Goal: Navigation & Orientation: Find specific page/section

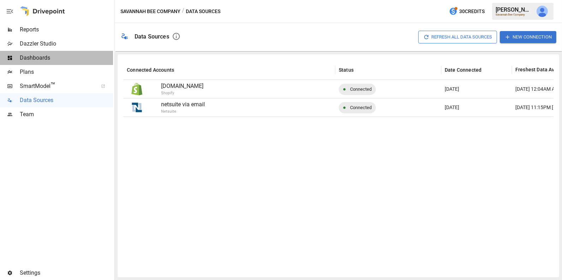
click at [41, 59] on span "Dashboards" at bounding box center [66, 58] width 93 height 8
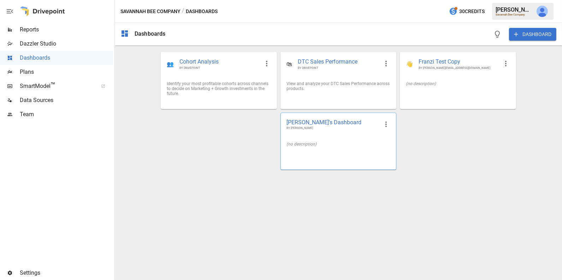
click at [355, 144] on div "(no description)" at bounding box center [338, 144] width 104 height 5
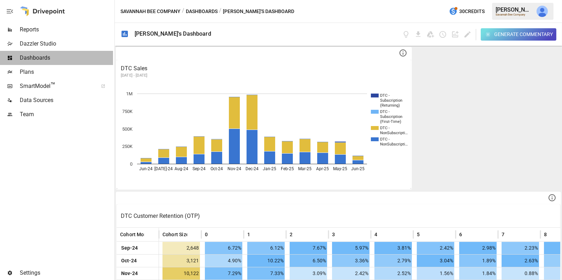
click at [54, 59] on span "Dashboards" at bounding box center [66, 58] width 93 height 8
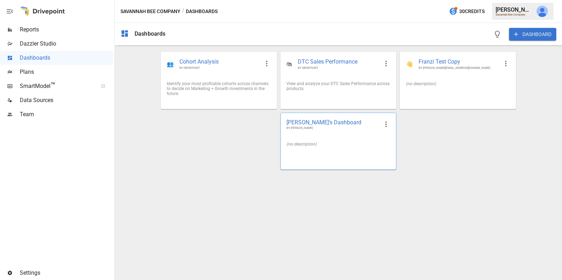
click at [385, 126] on icon "button" at bounding box center [386, 124] width 8 height 8
click at [433, 123] on div at bounding box center [281, 140] width 562 height 280
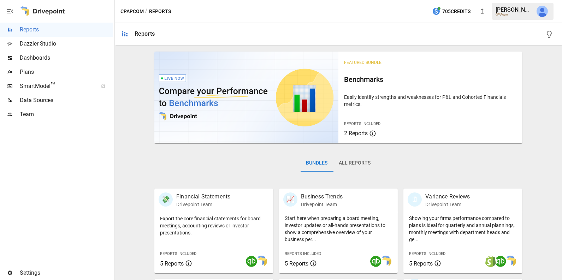
click at [540, 15] on img "Julie Wilton" at bounding box center [541, 11] width 11 height 11
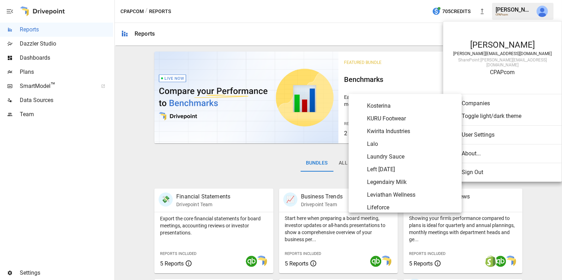
scroll to position [1941, 0]
click at [399, 155] on span "Laundry Sauce" at bounding box center [411, 158] width 89 height 8
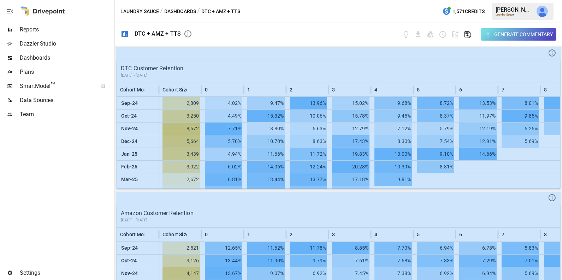
click at [467, 34] on icon "button" at bounding box center [467, 34] width 8 height 8
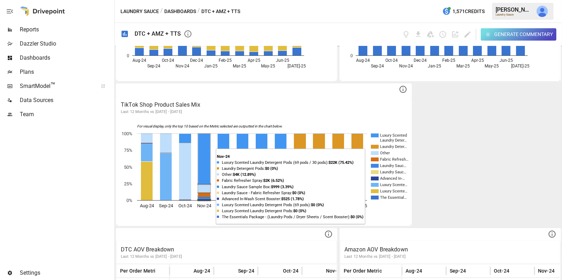
scroll to position [689, 0]
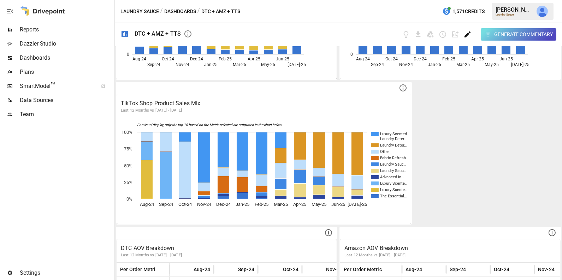
click at [465, 37] on icon "Edit dashboard" at bounding box center [467, 34] width 6 height 6
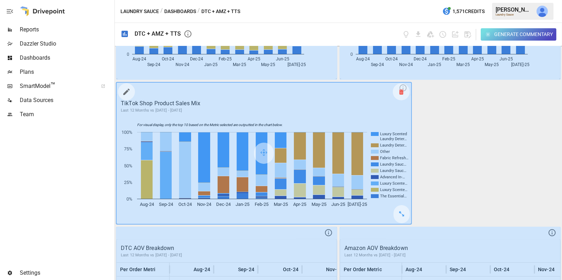
click at [399, 92] on icon at bounding box center [401, 92] width 4 height 0
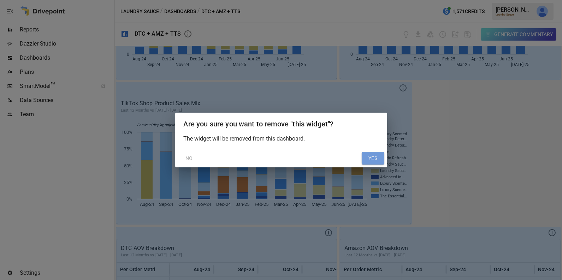
click at [370, 158] on button "YES" at bounding box center [373, 158] width 23 height 13
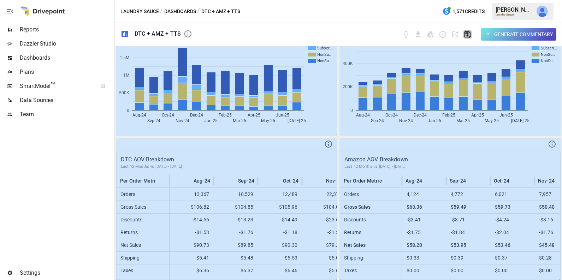
click at [463, 33] on icon "button" at bounding box center [467, 34] width 8 height 8
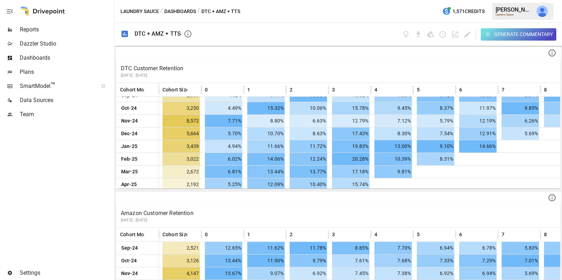
scroll to position [4, 0]
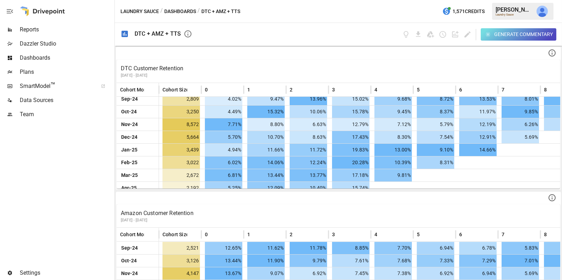
click at [36, 58] on span "Dashboards" at bounding box center [66, 58] width 93 height 8
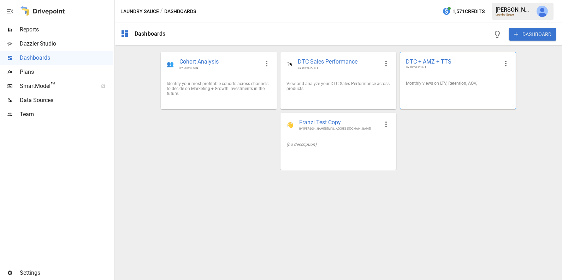
click at [482, 69] on span "BY DRIVEPOINT" at bounding box center [452, 67] width 93 height 4
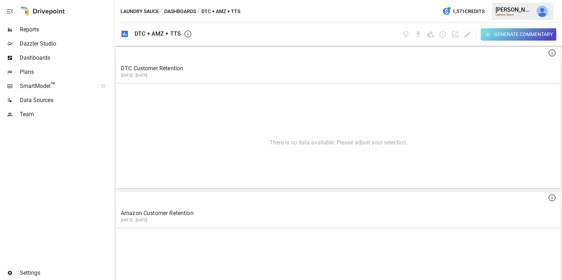
click at [53, 59] on span "Dashboards" at bounding box center [66, 58] width 93 height 8
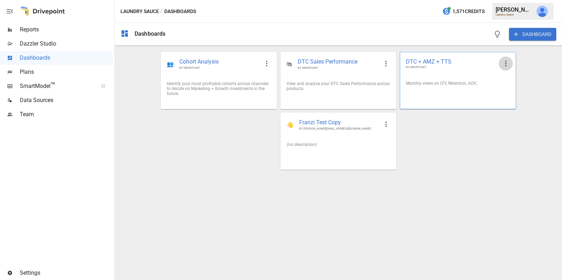
click at [504, 63] on icon "button" at bounding box center [505, 63] width 8 height 8
click at [516, 83] on li "Edit" at bounding box center [515, 80] width 35 height 14
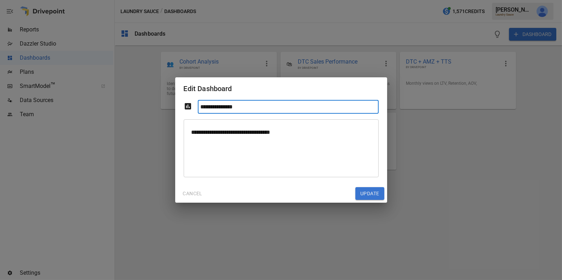
click at [252, 103] on input "**********" at bounding box center [288, 107] width 181 height 14
type input "*********"
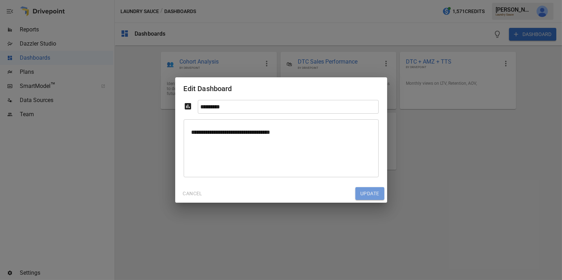
click at [369, 193] on button "Update" at bounding box center [369, 193] width 29 height 13
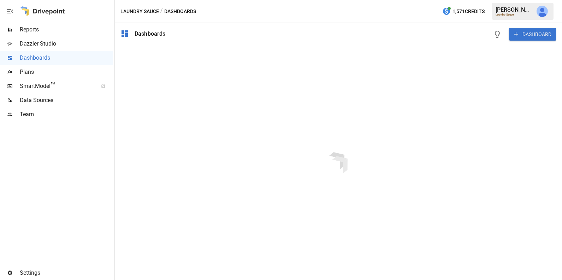
click at [409, 87] on div at bounding box center [338, 163] width 447 height 234
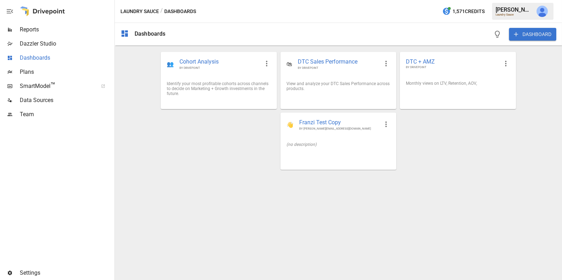
click at [46, 57] on span "Dashboards" at bounding box center [66, 58] width 93 height 8
click at [475, 91] on div "Monthly views on LTV, Retention, AOV," at bounding box center [457, 83] width 115 height 16
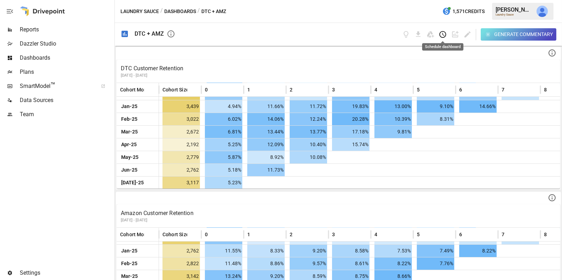
click at [441, 35] on icon "Schedule dashboard" at bounding box center [443, 34] width 8 height 8
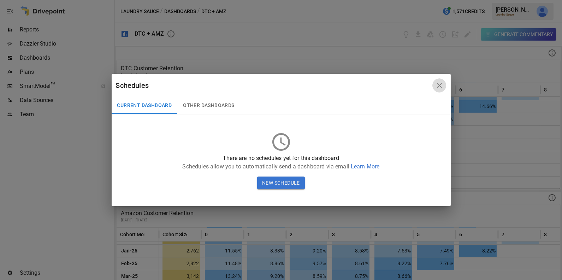
click at [439, 86] on icon "button" at bounding box center [439, 85] width 5 height 5
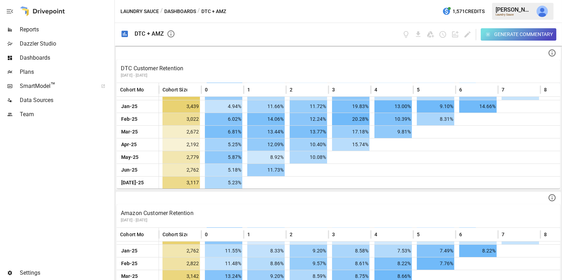
click at [62, 59] on span "Dashboards" at bounding box center [66, 58] width 93 height 8
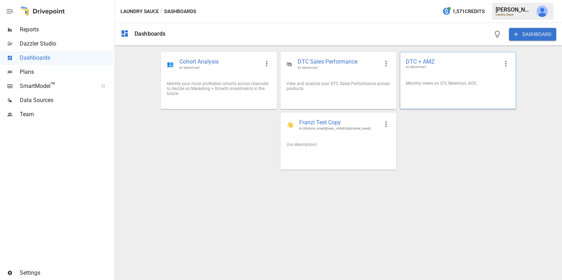
click at [417, 75] on div "DTC + AMZ BY DRIVEPOINT" at bounding box center [457, 63] width 115 height 23
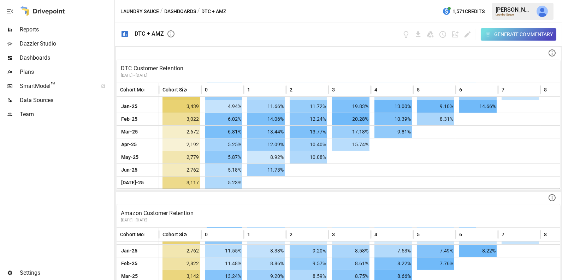
click at [182, 8] on button "Dashboards" at bounding box center [180, 11] width 32 height 9
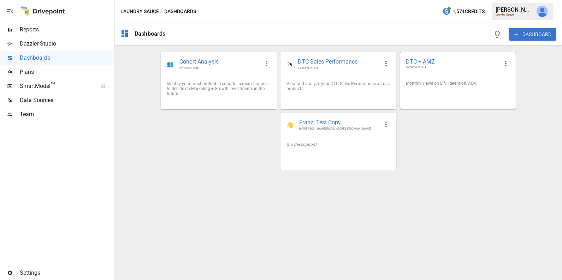
click at [438, 91] on div "Monthly views on LTV, Retention, AOV," at bounding box center [457, 83] width 115 height 16
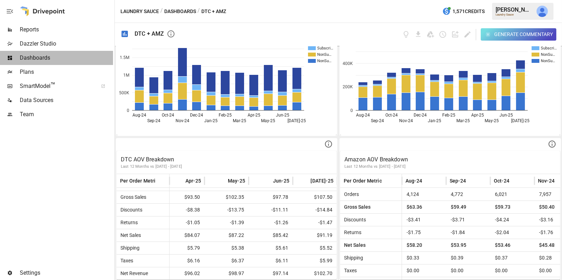
click at [62, 58] on span "Dashboards" at bounding box center [66, 58] width 93 height 8
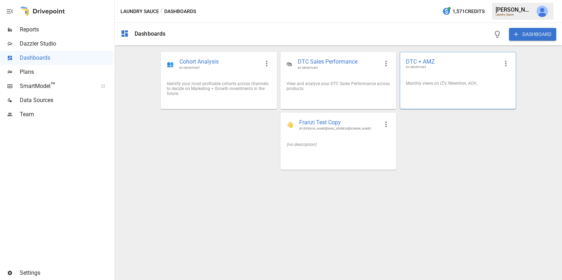
click at [448, 71] on div "DTC + AMZ BY DRIVEPOINT" at bounding box center [457, 63] width 115 height 23
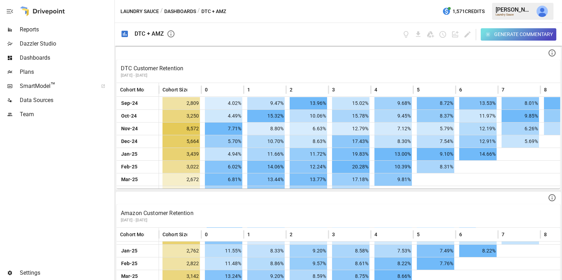
click at [56, 37] on div "Dazzler Studio" at bounding box center [56, 44] width 113 height 14
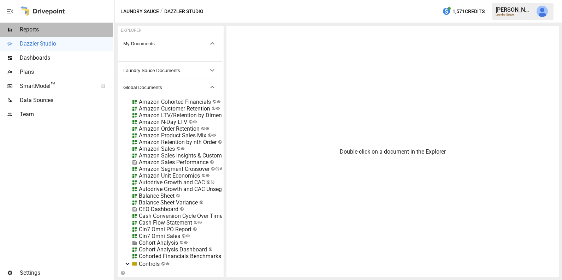
click at [56, 33] on span "Reports" at bounding box center [66, 29] width 93 height 8
